Goal: Share content: Share content

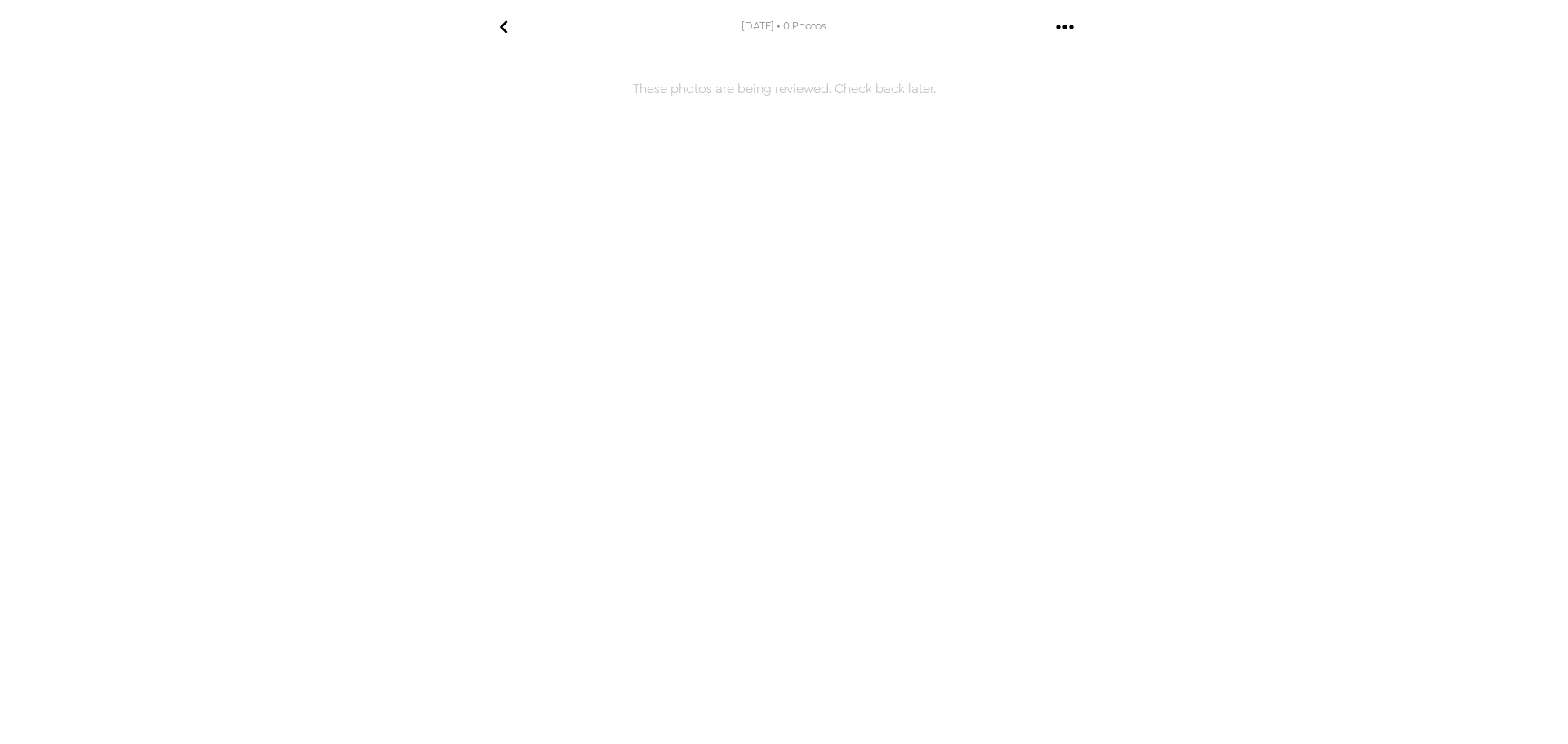
click at [1067, 35] on icon "gallery menu" at bounding box center [1064, 27] width 26 height 26
click at [502, 35] on div at bounding box center [784, 372] width 1568 height 744
click at [498, 27] on icon "go back" at bounding box center [503, 27] width 26 height 26
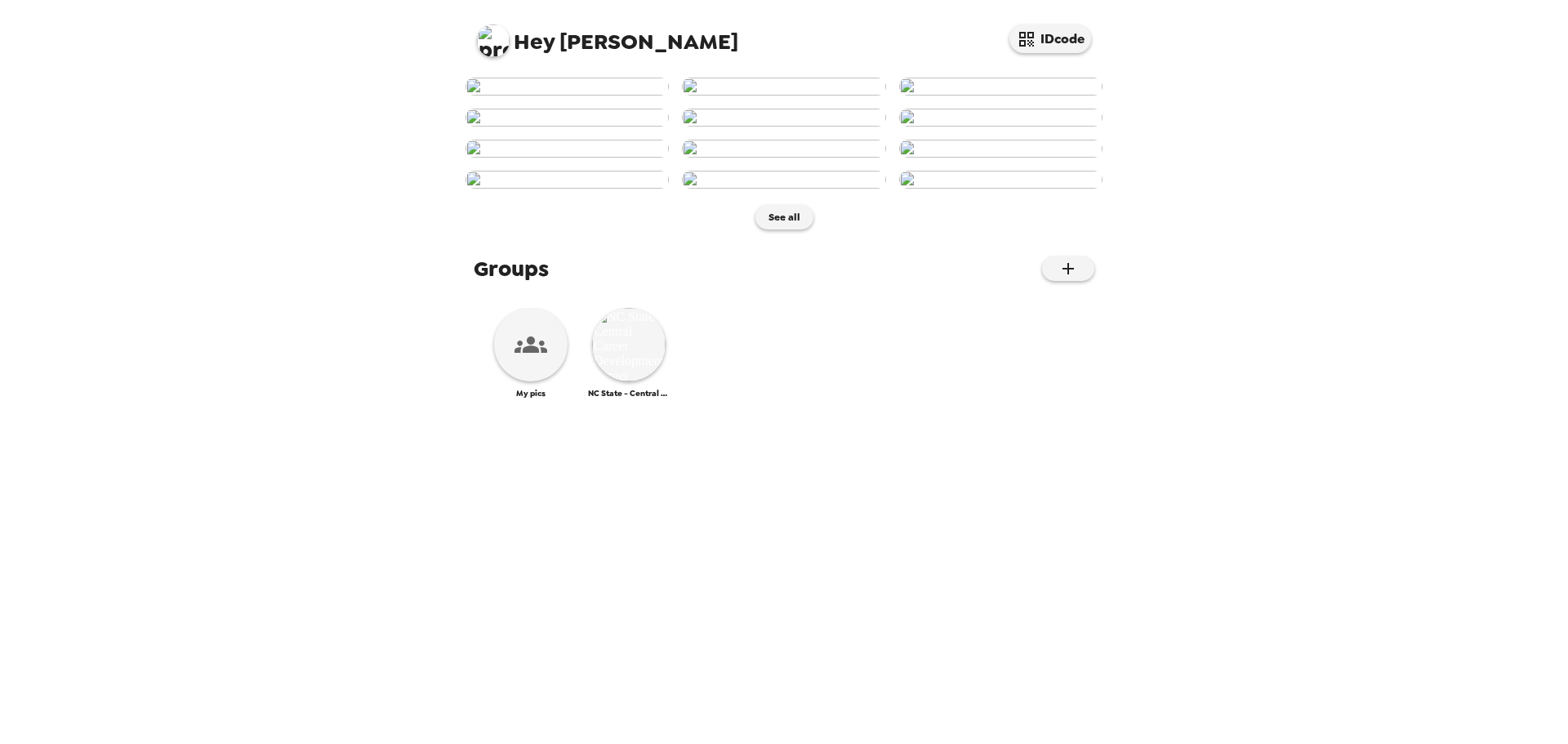
scroll to position [614, 0]
click at [621, 381] on img at bounding box center [629, 344] width 73 height 73
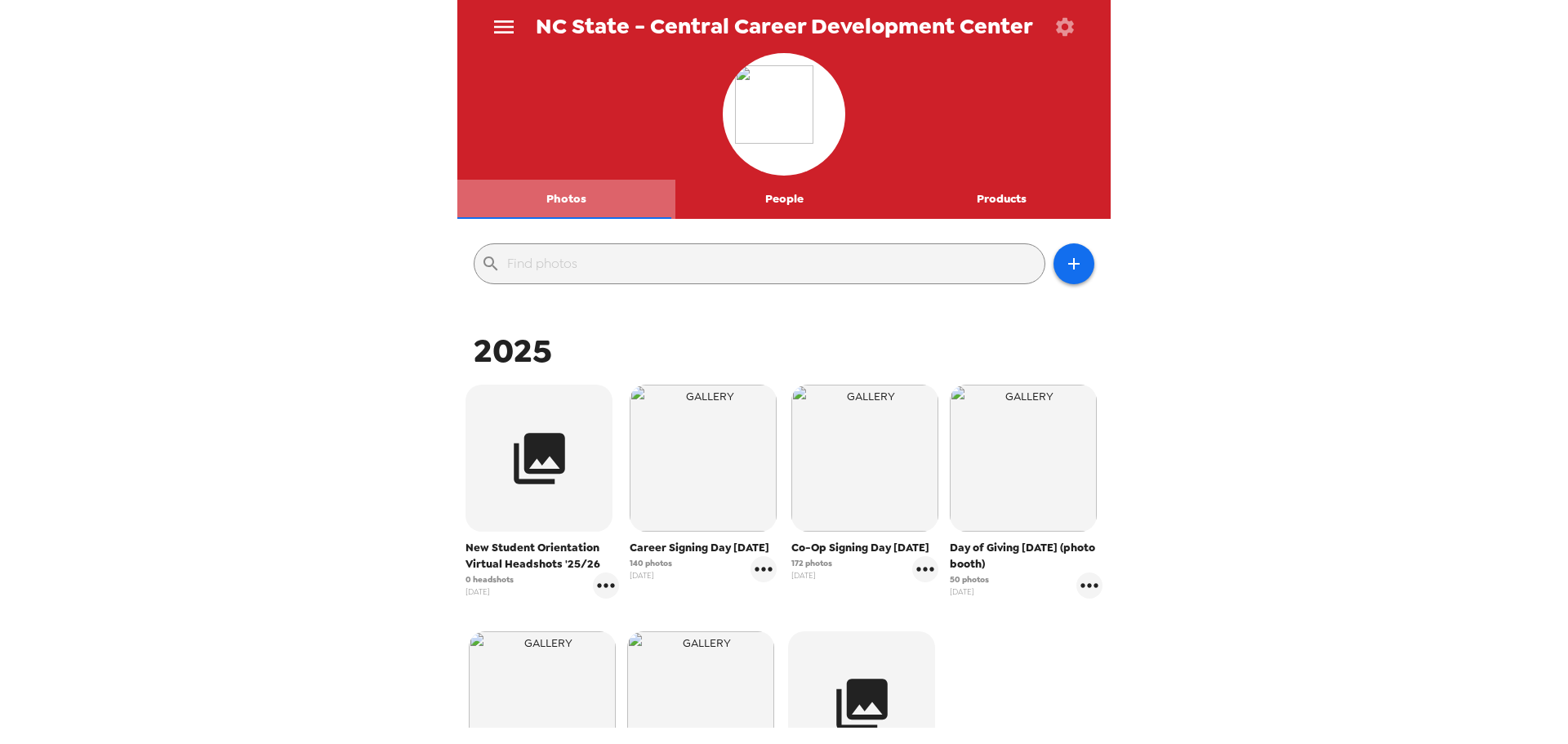
click at [567, 204] on button "Photos" at bounding box center [566, 199] width 218 height 39
click at [501, 11] on button "menu" at bounding box center [504, 27] width 53 height 53
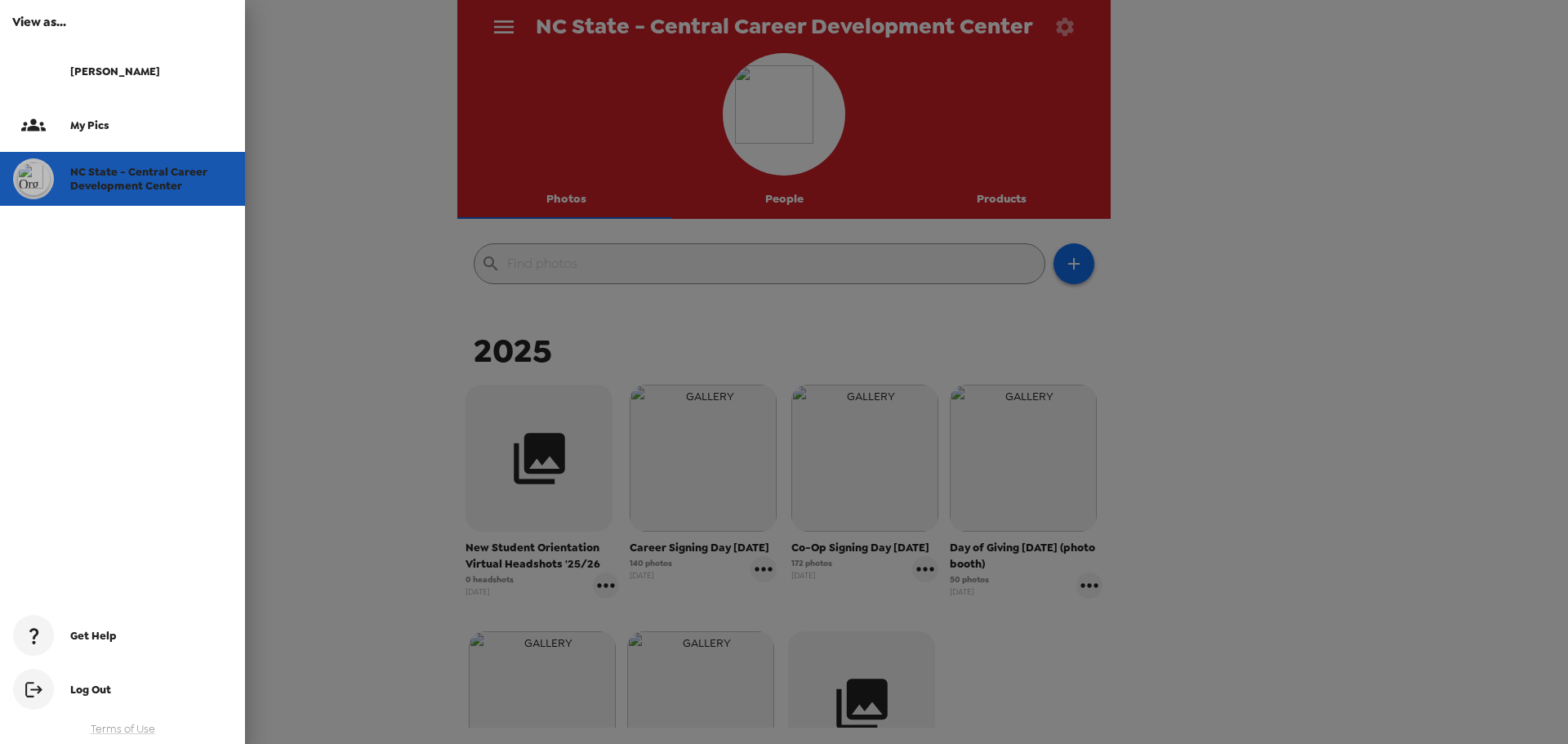
click at [169, 161] on div "NC State - Central Career Development Center" at bounding box center [122, 178] width 245 height 54
drag, startPoint x: 1527, startPoint y: 331, endPoint x: 1517, endPoint y: 330, distance: 10.0
click at [1527, 332] on div at bounding box center [784, 372] width 1568 height 744
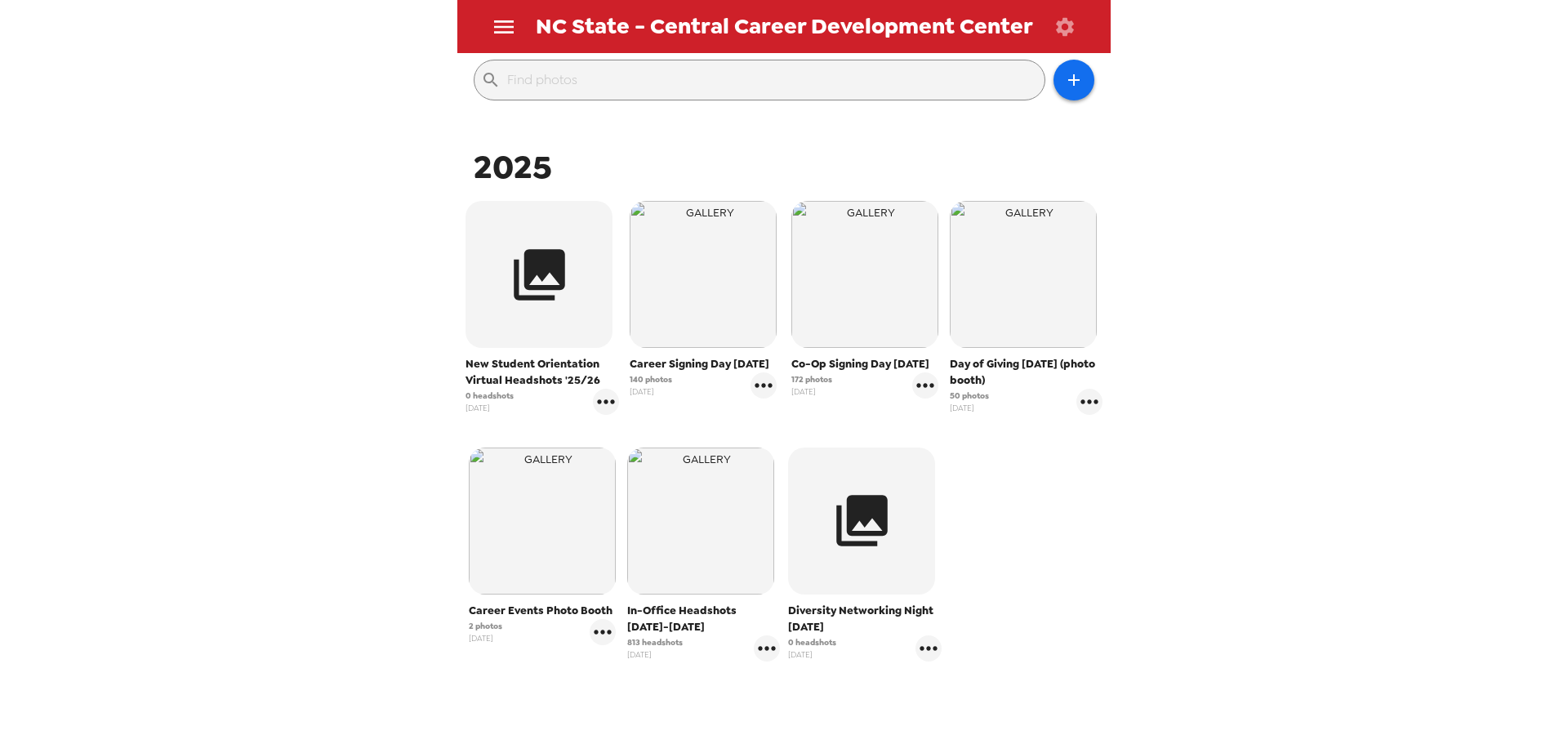
scroll to position [347, 0]
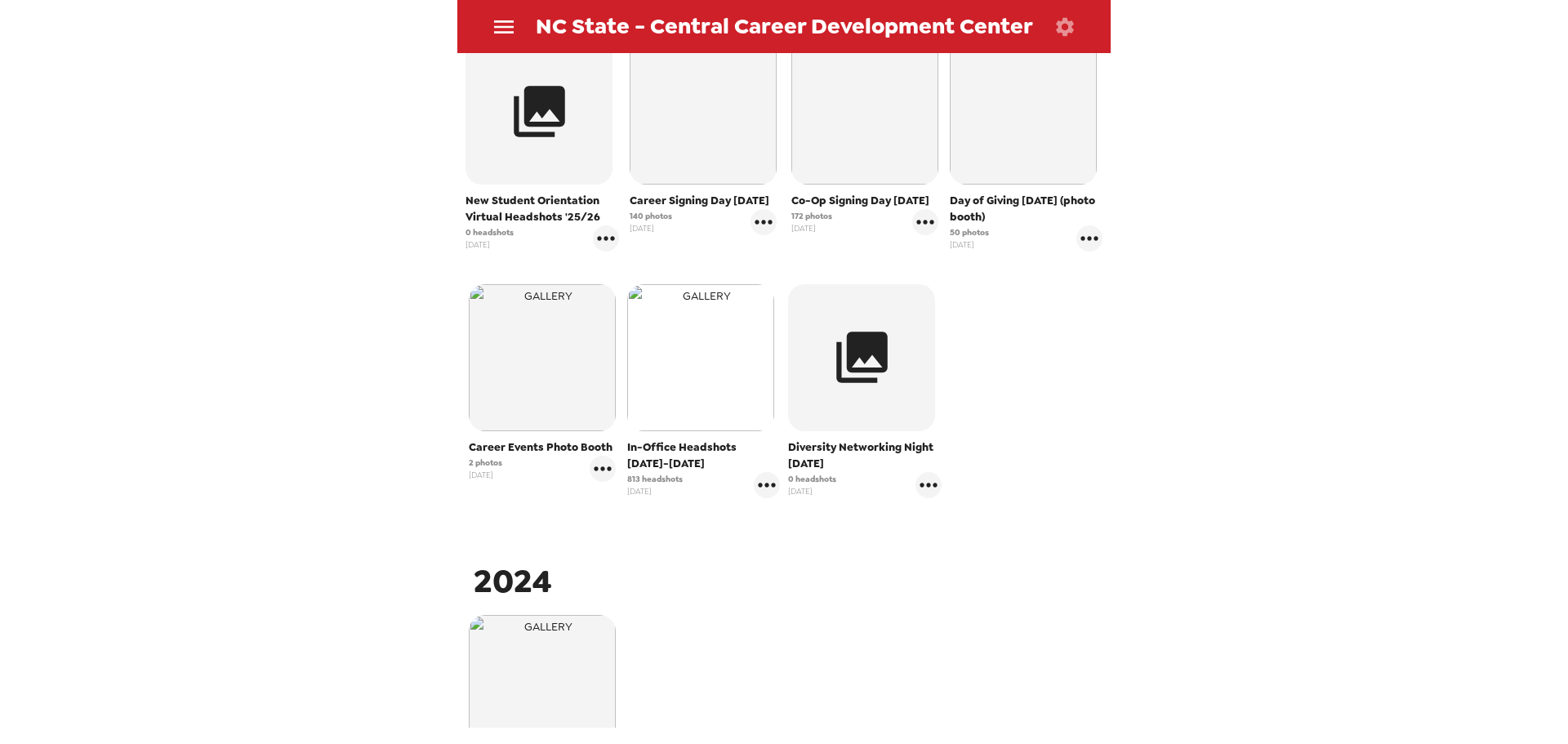
click at [668, 387] on img "button" at bounding box center [701, 357] width 147 height 147
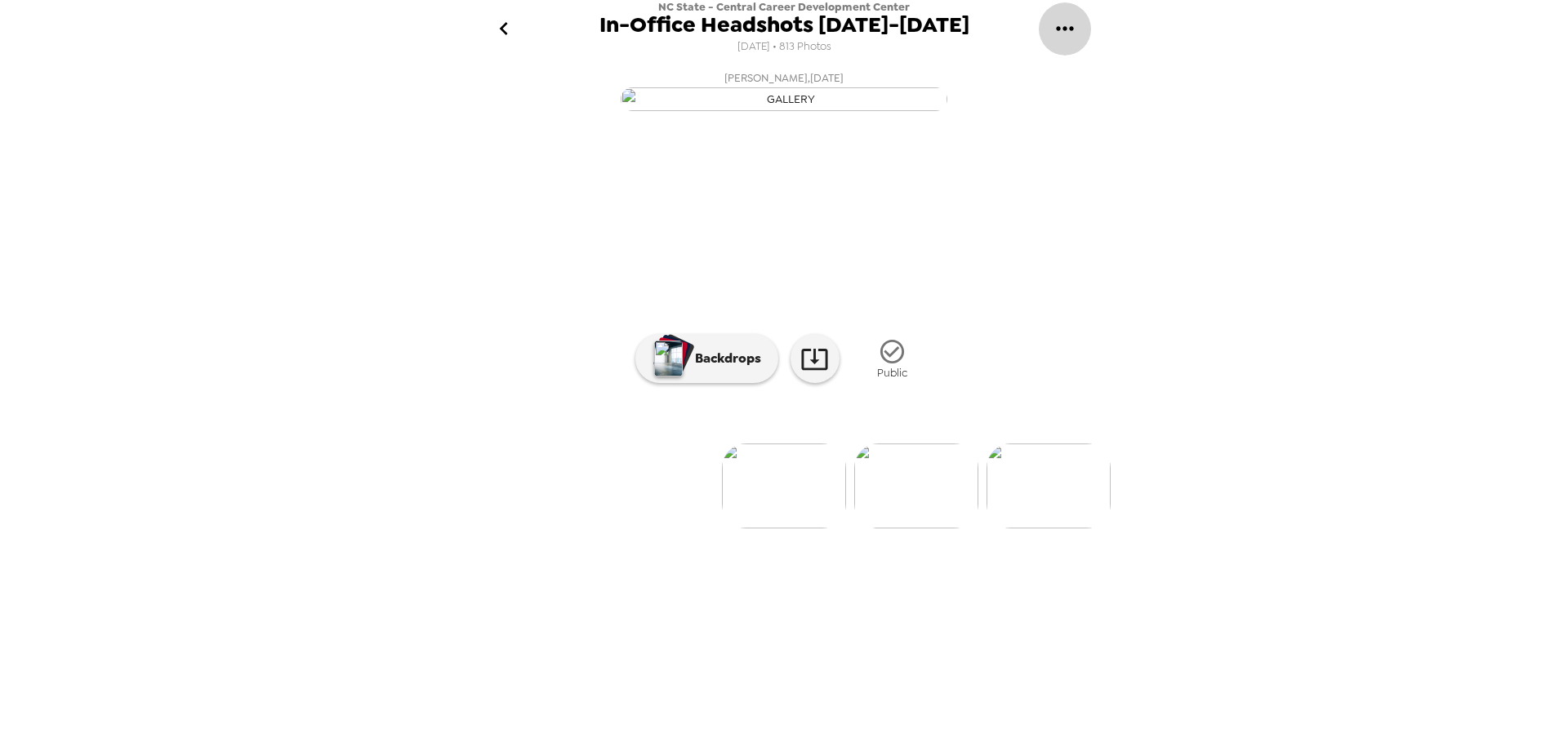
click at [1062, 33] on icon "gallery menu" at bounding box center [1064, 28] width 26 height 26
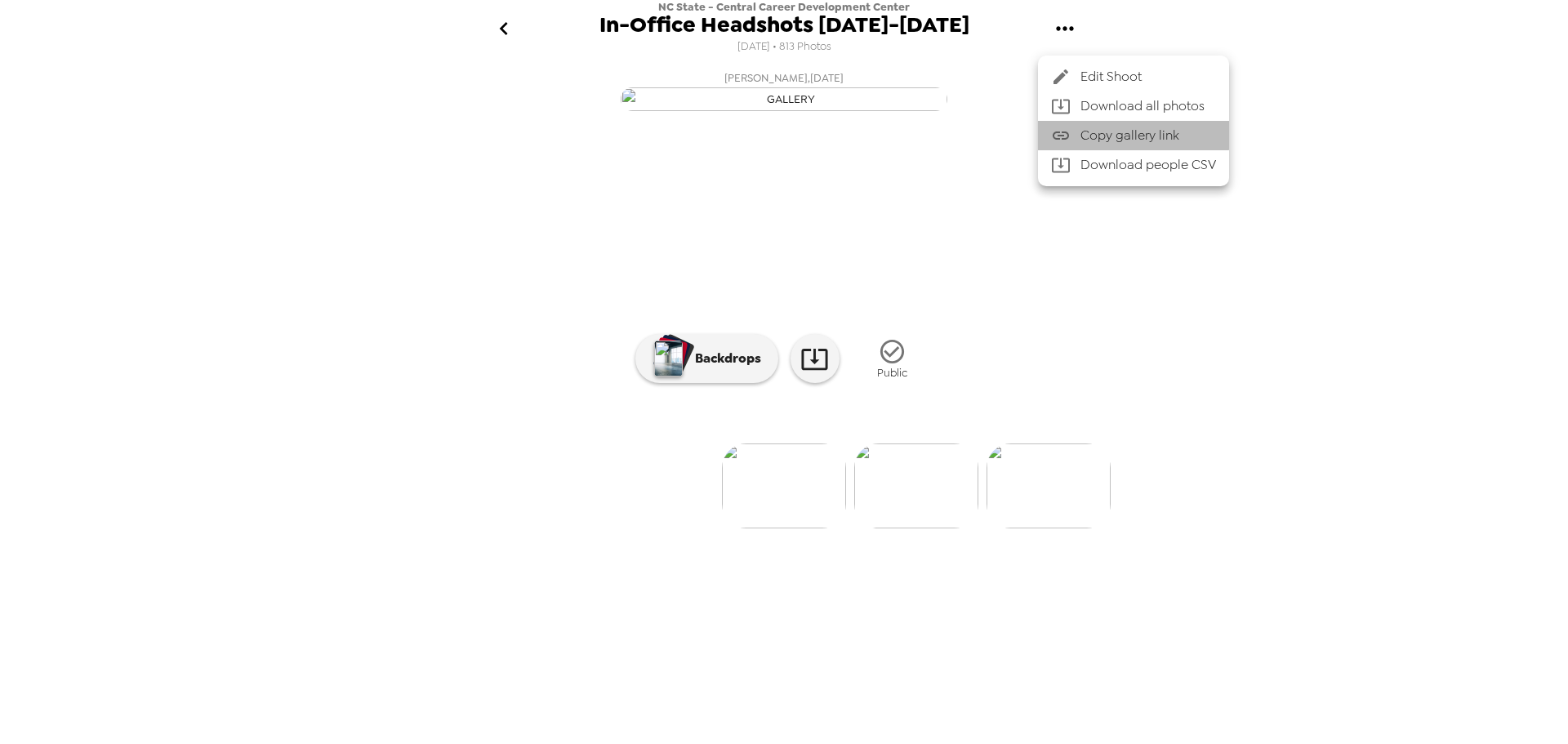
click at [1095, 134] on span "Copy gallery link" at bounding box center [1148, 135] width 135 height 20
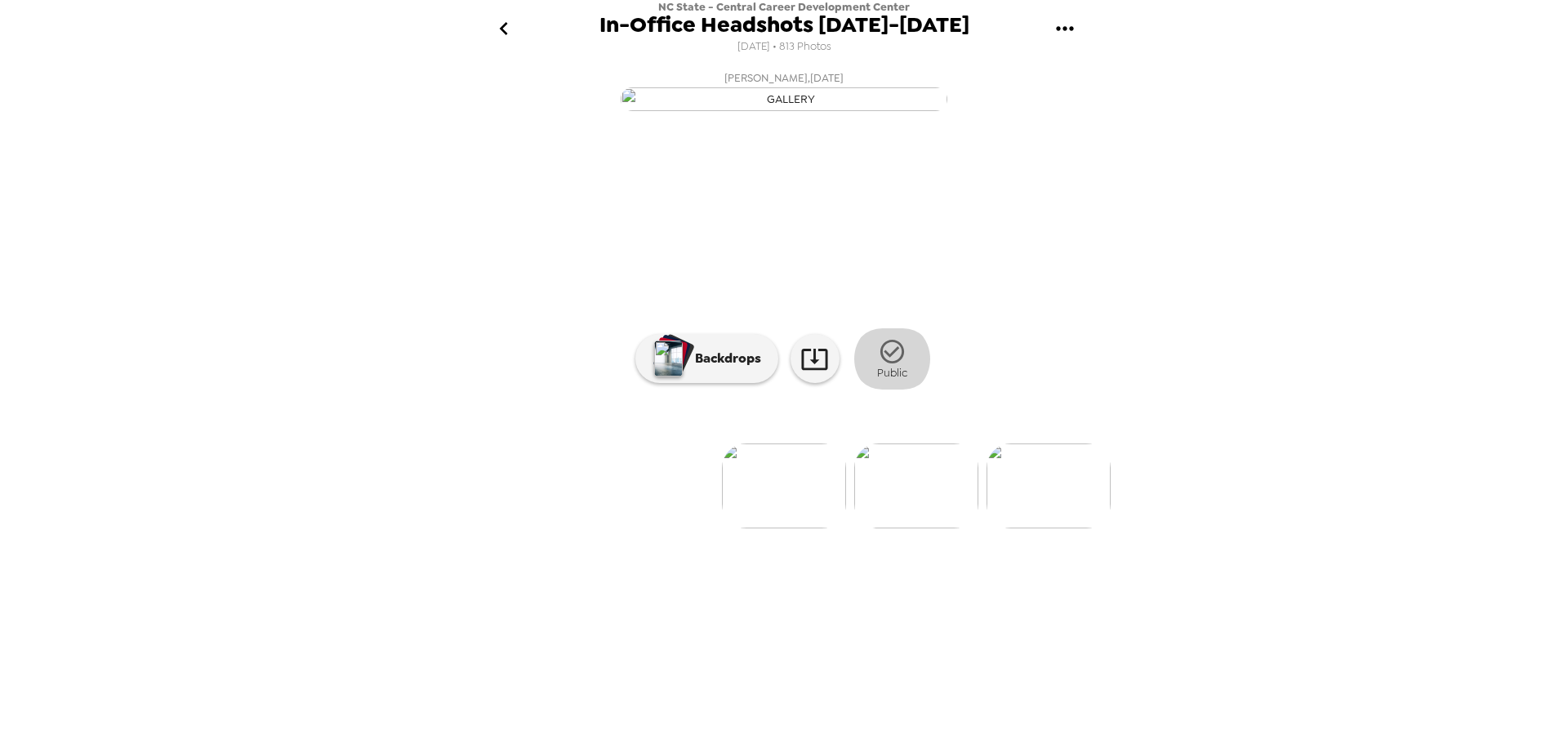
click at [889, 366] on icon "button" at bounding box center [893, 352] width 29 height 29
click at [943, 529] on img at bounding box center [917, 486] width 124 height 85
click at [1020, 529] on img at bounding box center [1017, 486] width 124 height 85
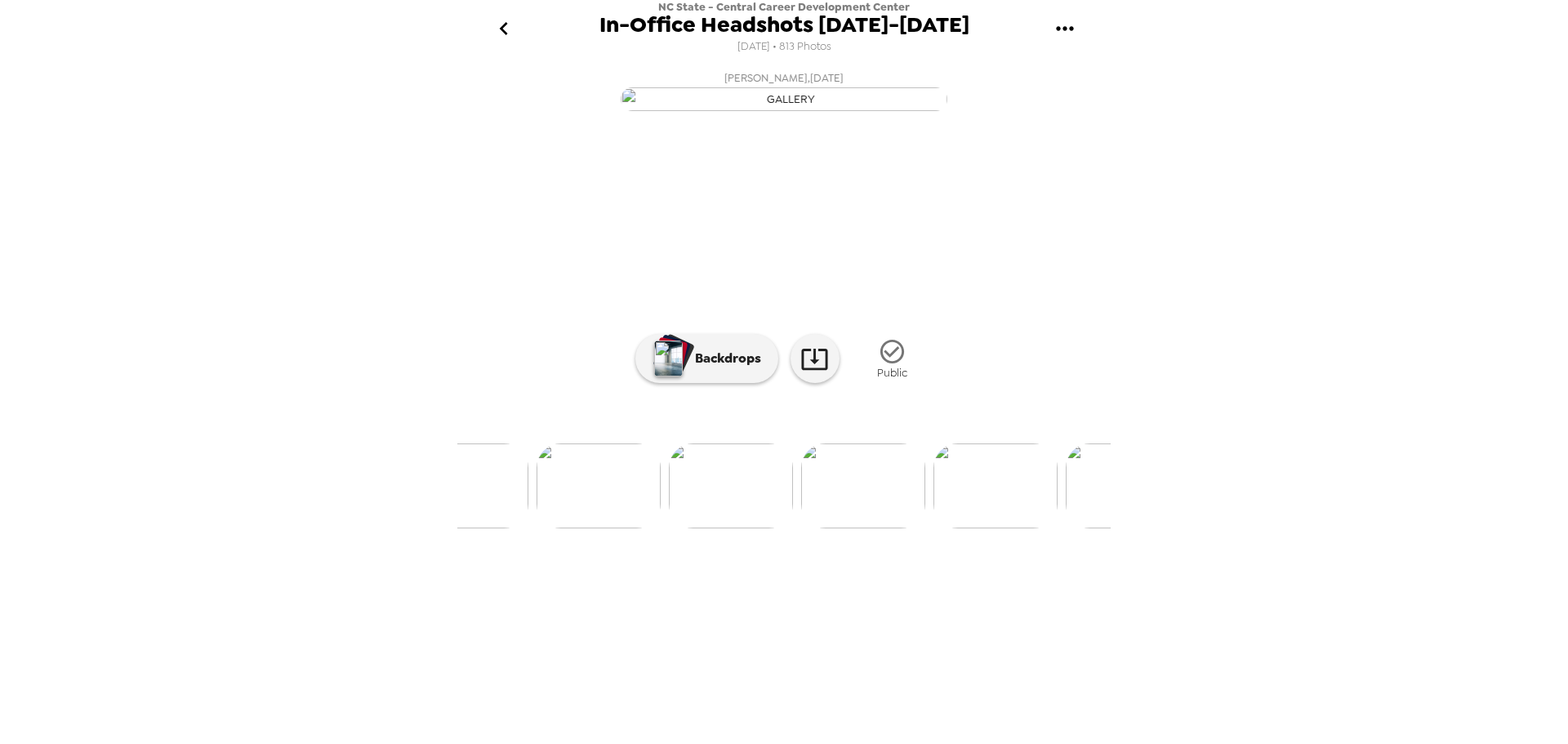
scroll to position [0, 5356]
click at [866, 529] on img at bounding box center [854, 486] width 124 height 85
drag, startPoint x: 665, startPoint y: 649, endPoint x: 653, endPoint y: 654, distance: 13.0
click at [665, 529] on img at bounding box center [653, 486] width 124 height 85
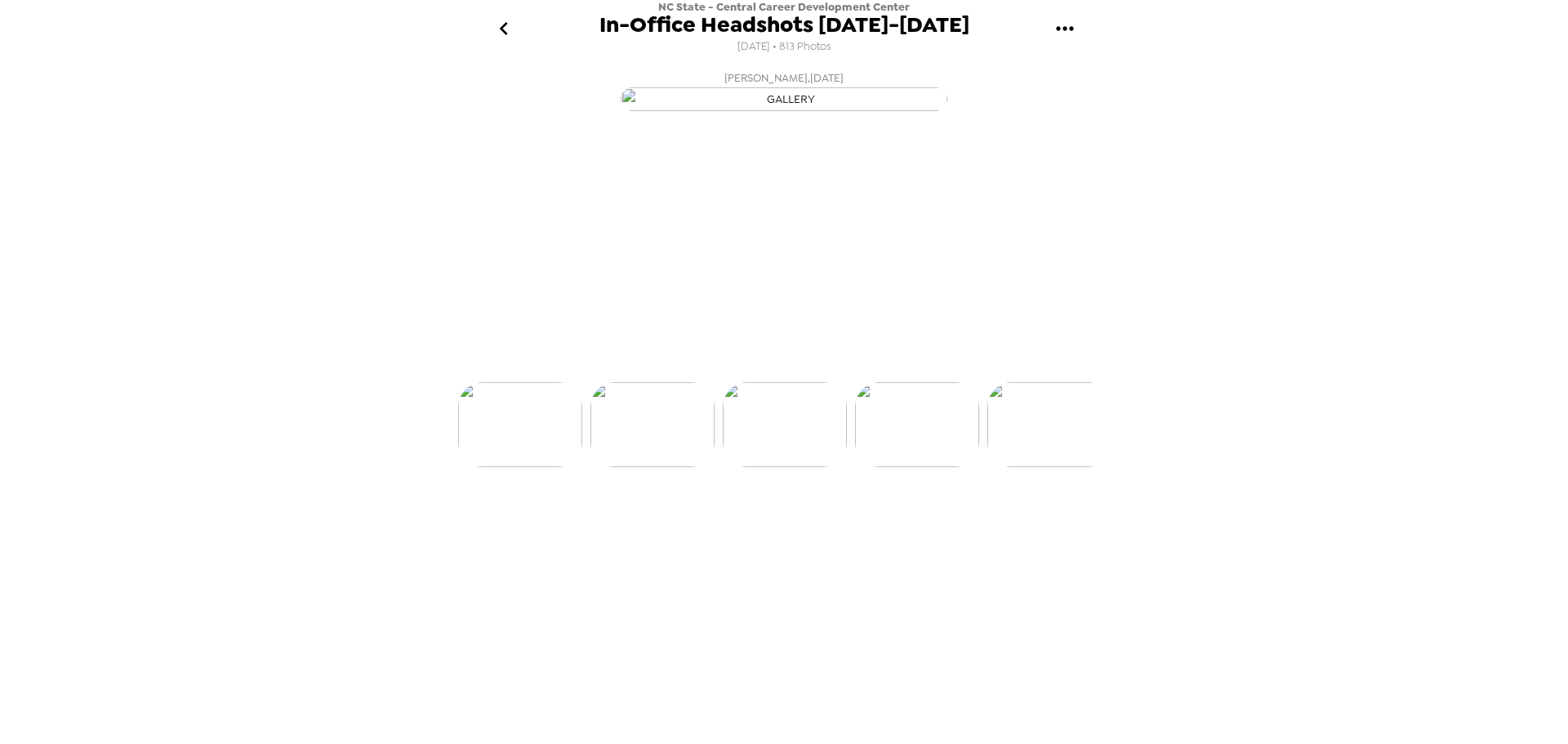
scroll to position [0, 5294]
drag, startPoint x: 652, startPoint y: 667, endPoint x: 573, endPoint y: 655, distance: 79.9
click at [651, 529] on img at bounding box center [652, 486] width 124 height 85
click at [644, 529] on img at bounding box center [652, 486] width 124 height 85
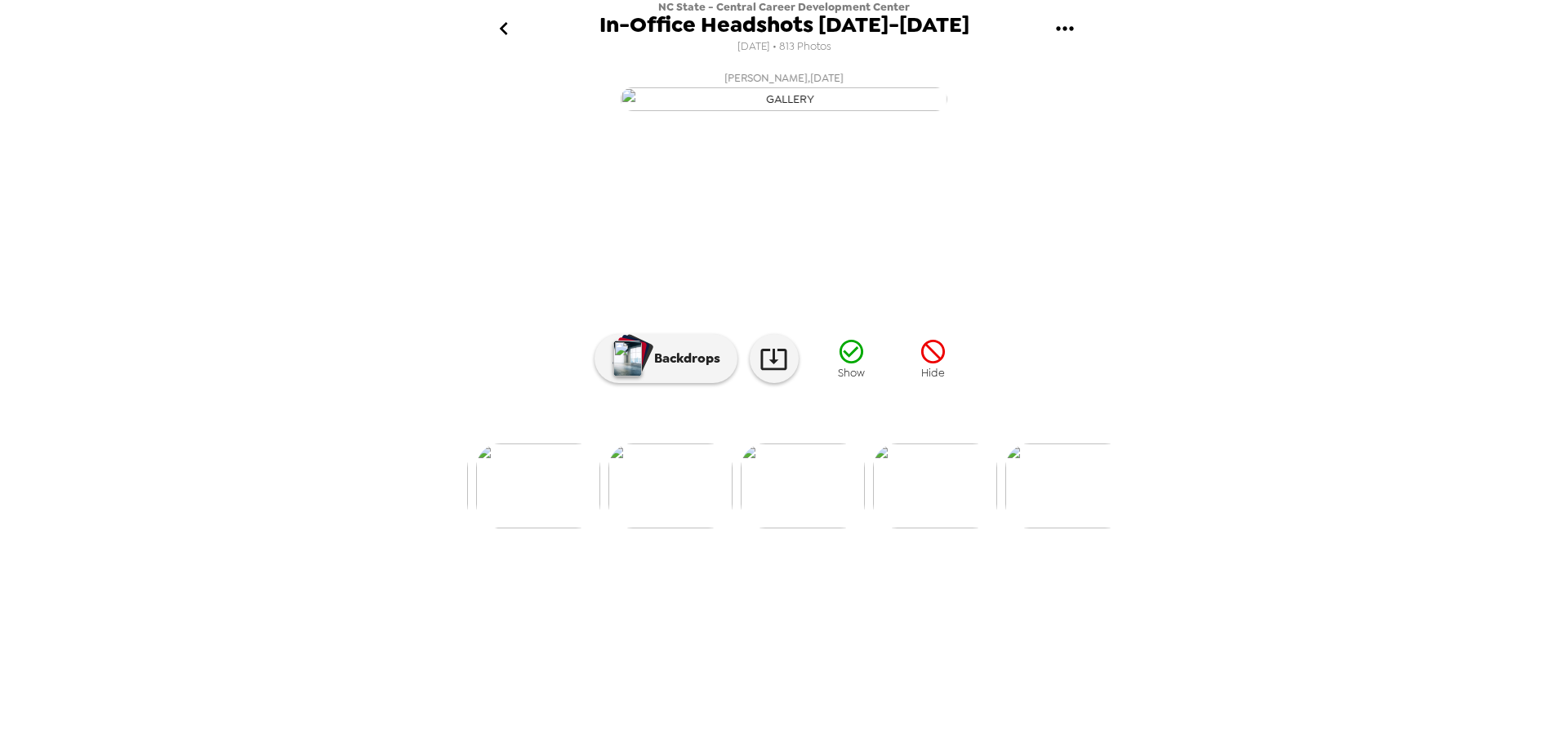
scroll to position [0, 0]
click at [1059, 23] on icon "gallery menu" at bounding box center [1064, 28] width 26 height 26
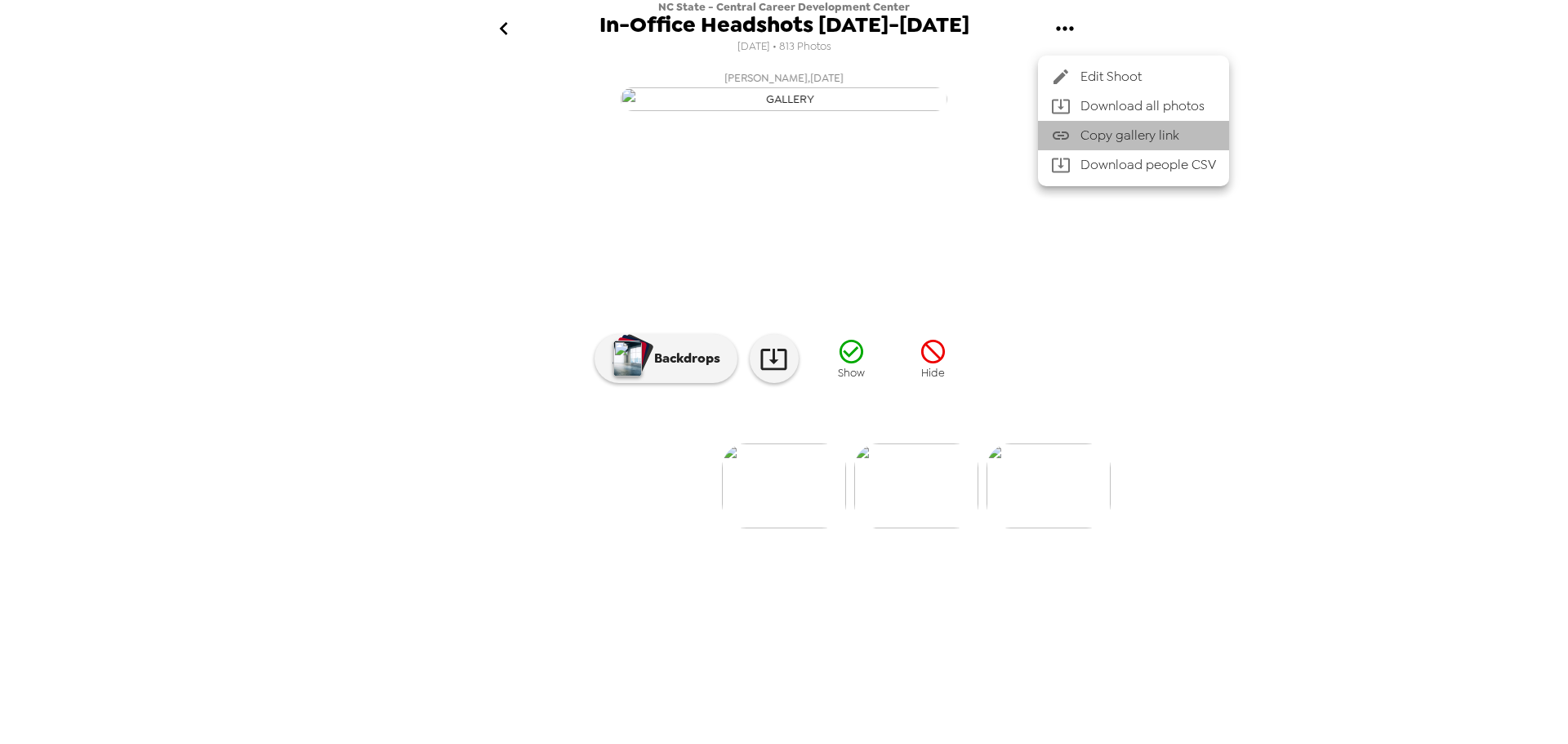
click at [1085, 131] on span "Copy gallery link" at bounding box center [1148, 135] width 135 height 20
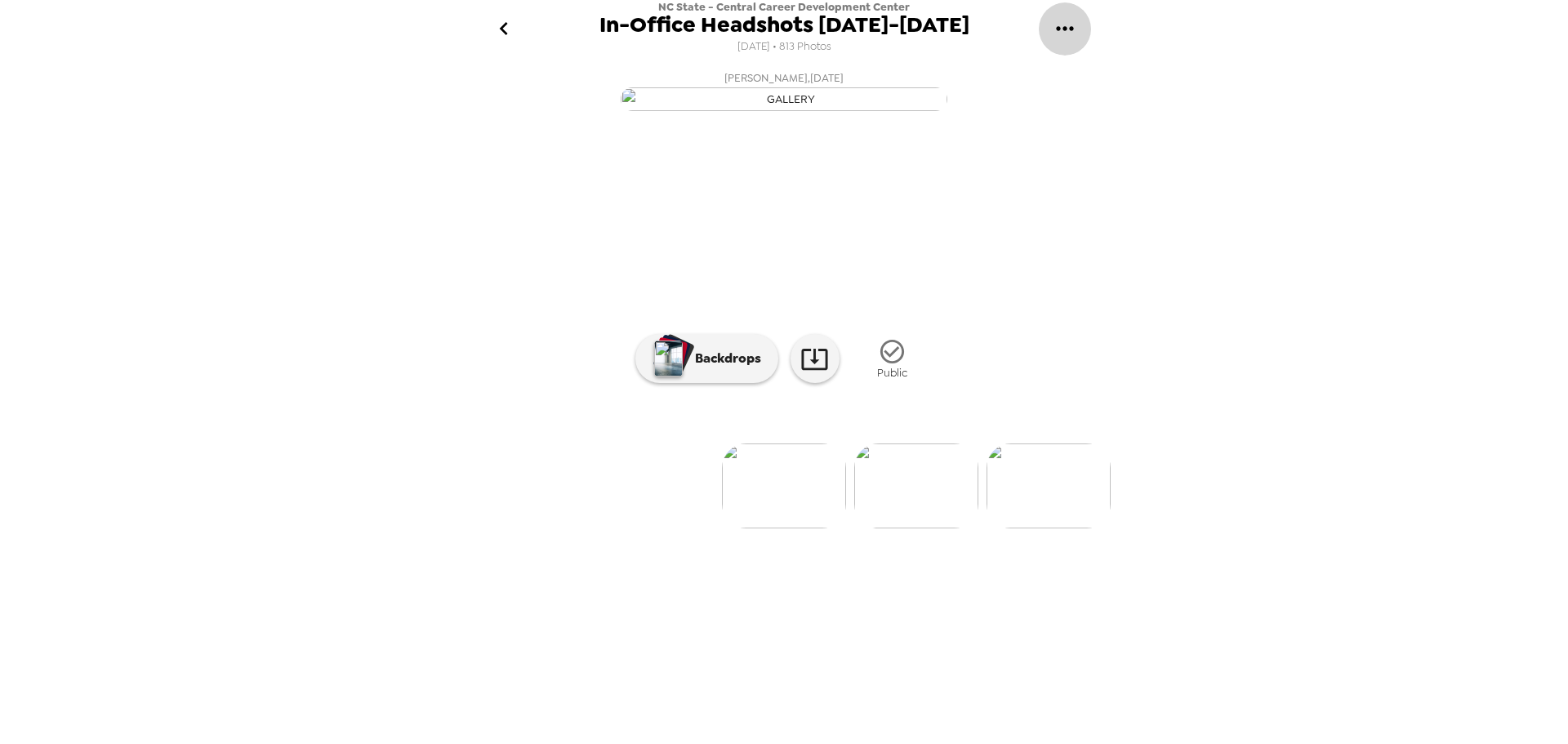
click at [1063, 31] on icon "gallery menu" at bounding box center [1064, 28] width 26 height 26
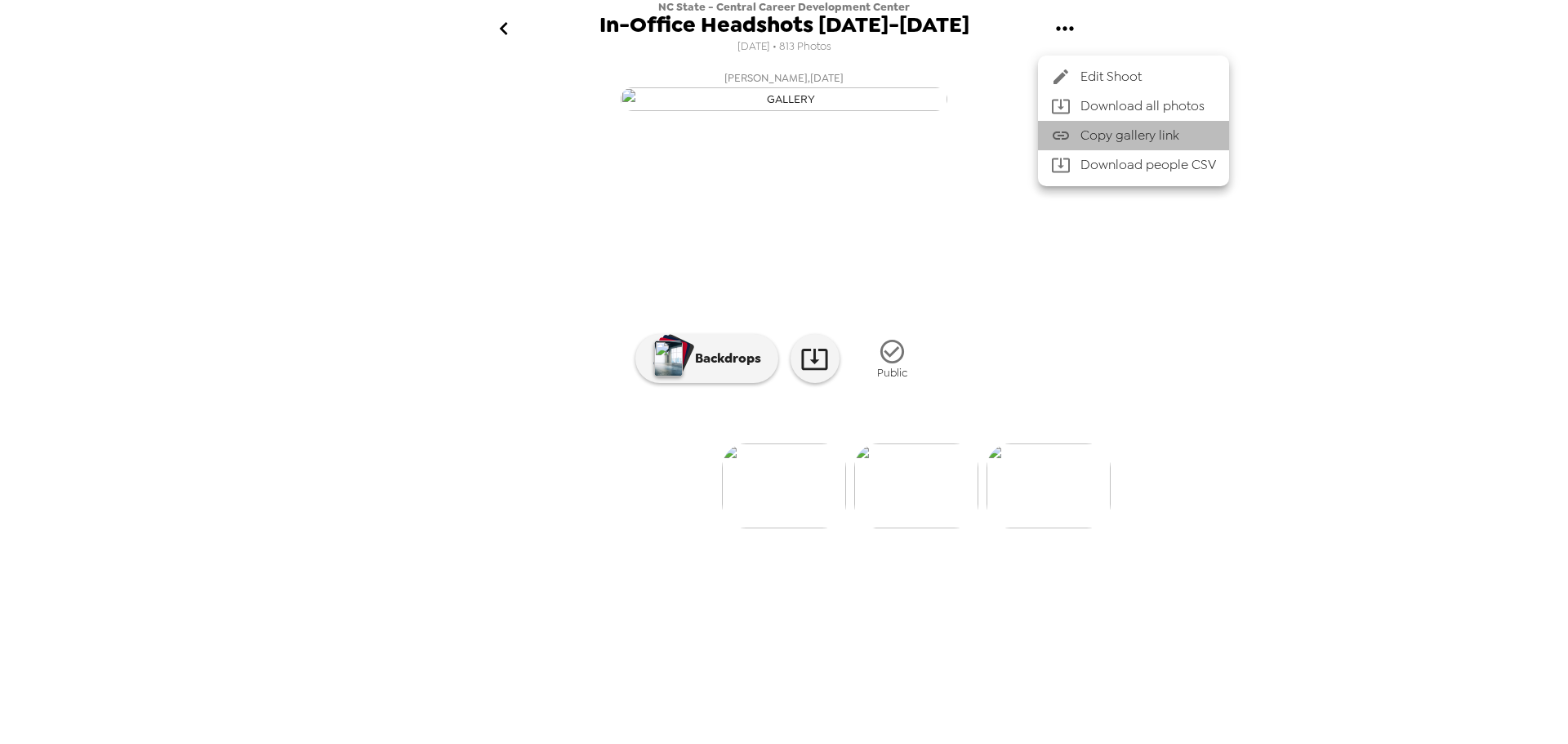
click at [1107, 132] on span "Copy gallery link" at bounding box center [1148, 135] width 135 height 20
